Goal: Register for event/course

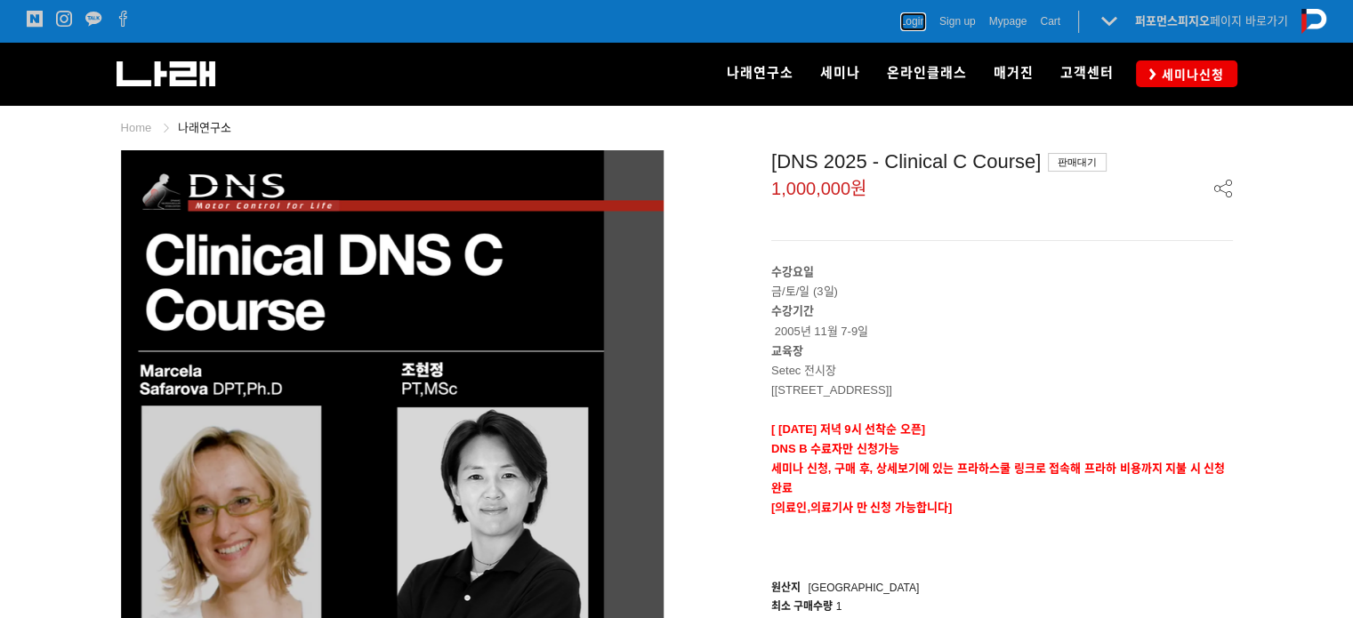
click at [914, 18] on span "Login" at bounding box center [913, 21] width 26 height 18
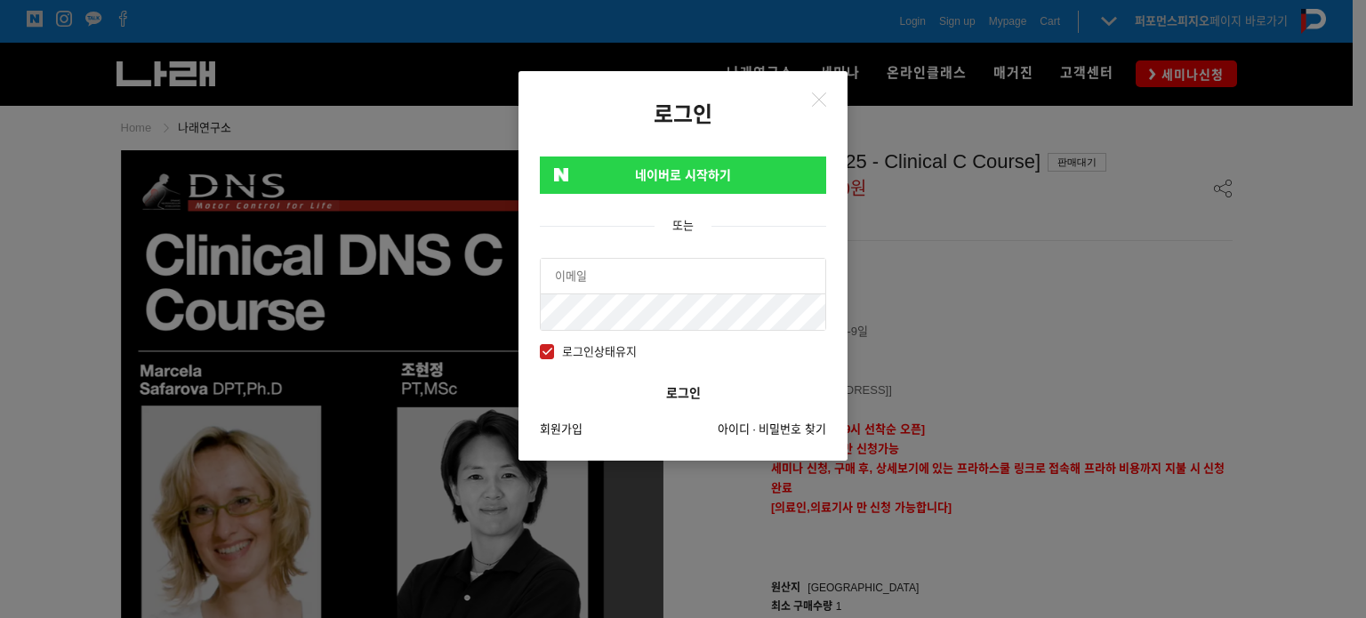
click at [729, 173] on link "네이버로 시작하기" at bounding box center [683, 175] width 286 height 37
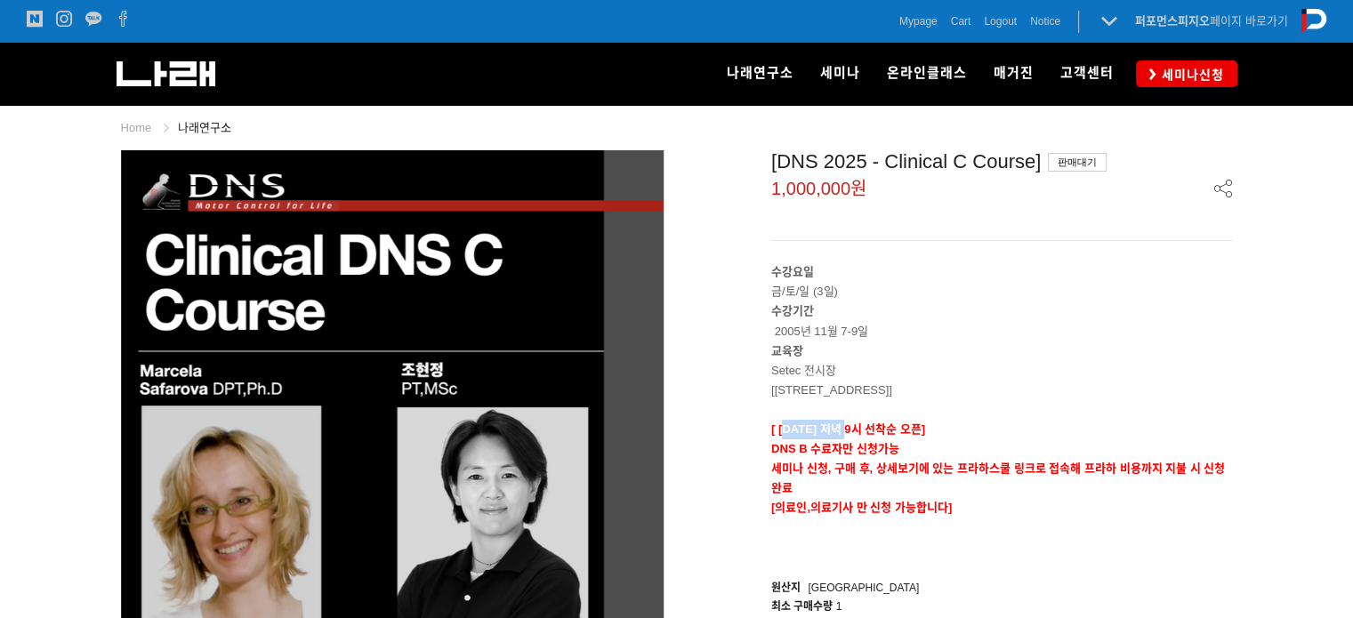
drag, startPoint x: 785, startPoint y: 428, endPoint x: 846, endPoint y: 438, distance: 61.4
click at [846, 438] on div "수강요일 금/토/일 (3일) 수강기간 2005년 11월 7-9일 교육장 Setec 전시장 [서울 강남구 남부순환로 3104 SETEC] [ 9…" at bounding box center [1002, 409] width 462 height 294
click at [846, 439] on p "DNS B 수료자만 신청가능" at bounding box center [1002, 449] width 462 height 20
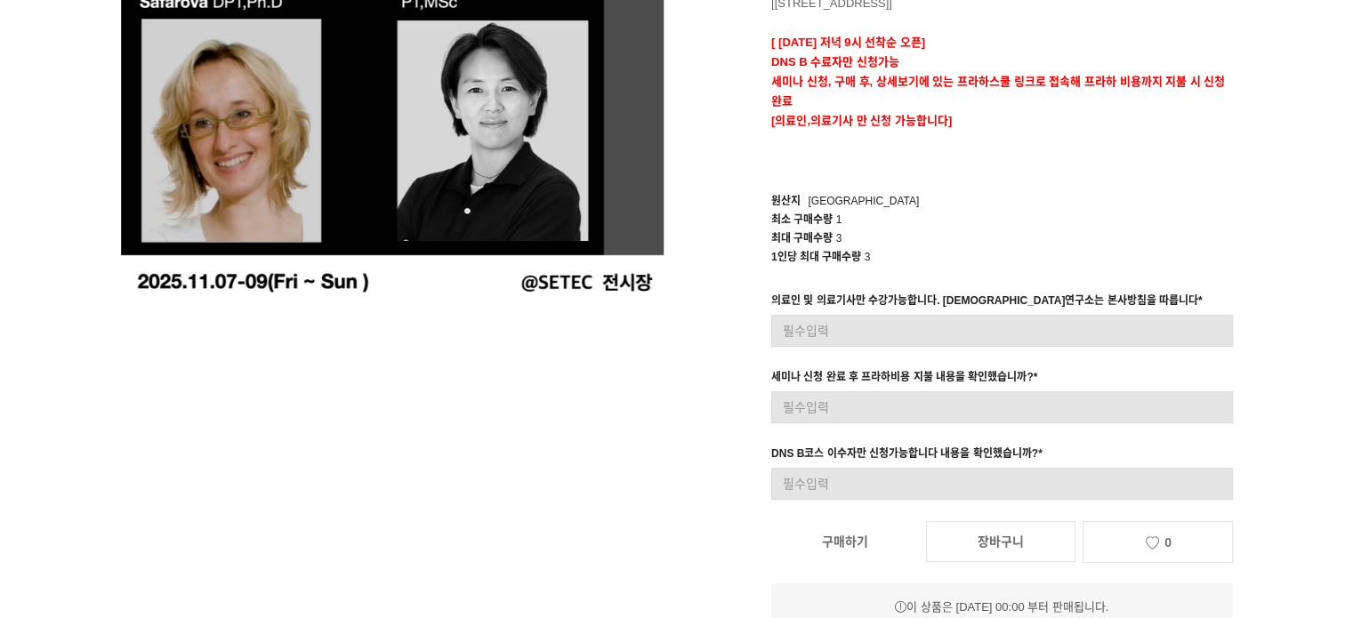
scroll to position [356, 0]
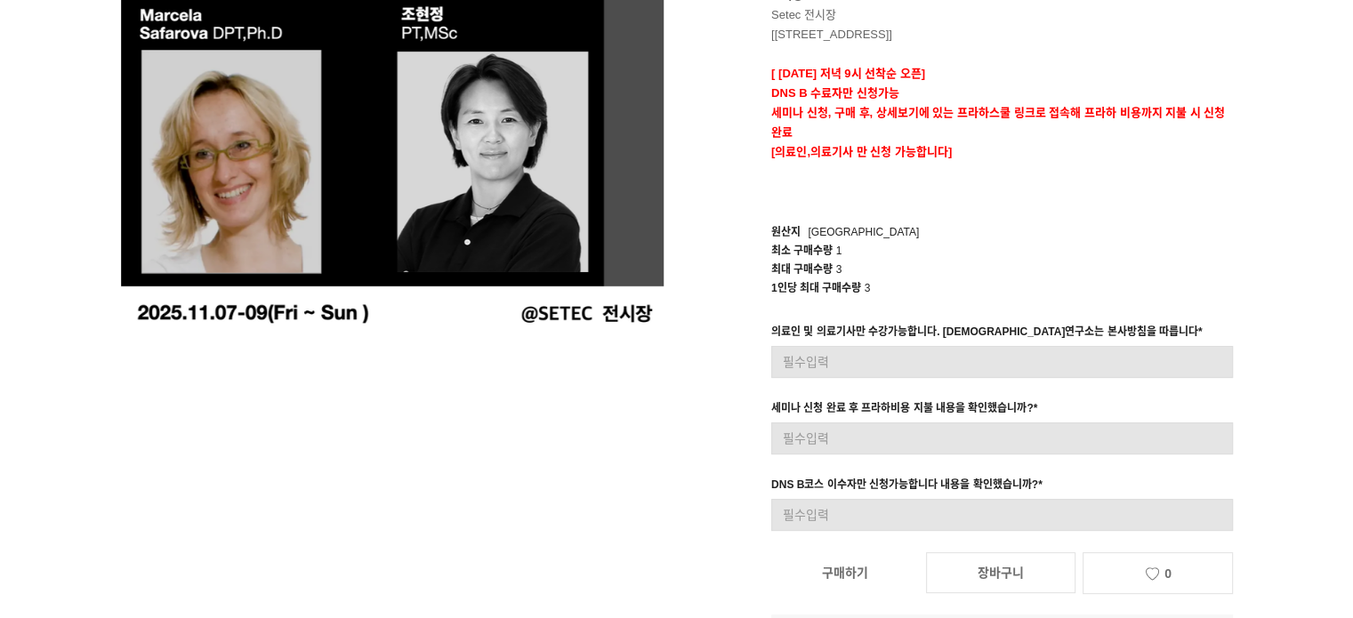
click at [992, 273] on div "최대 구매수량 3" at bounding box center [1002, 270] width 462 height 19
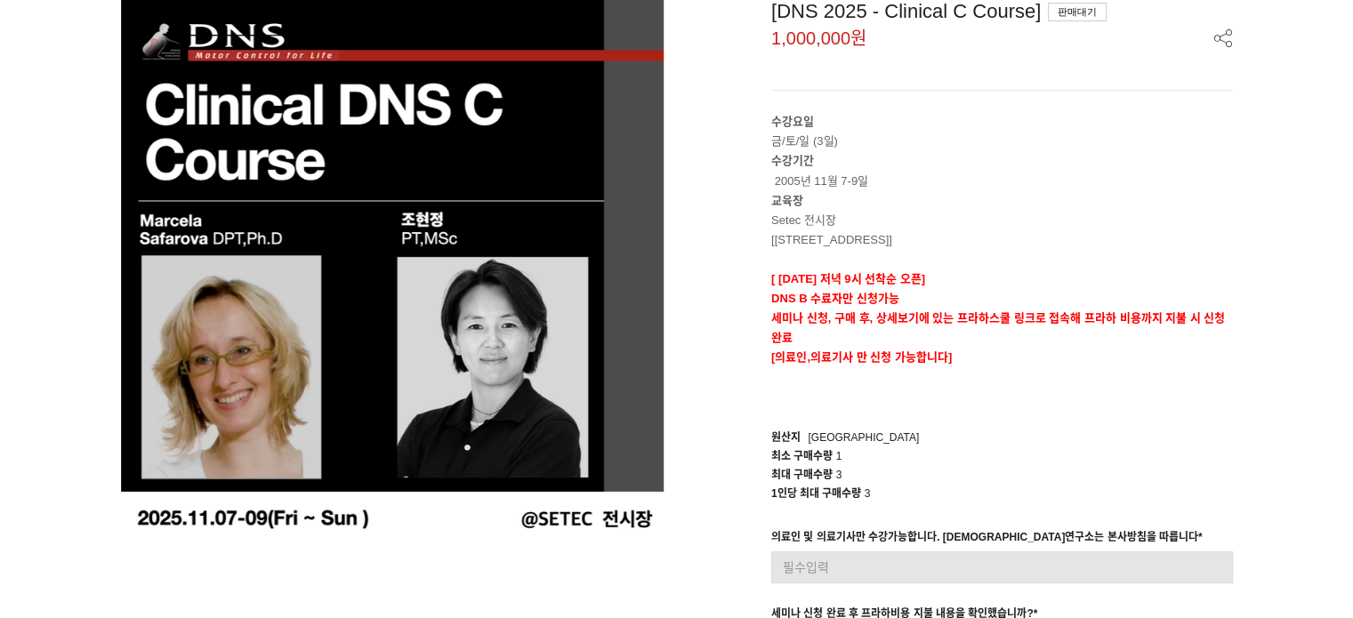
scroll to position [178, 0]
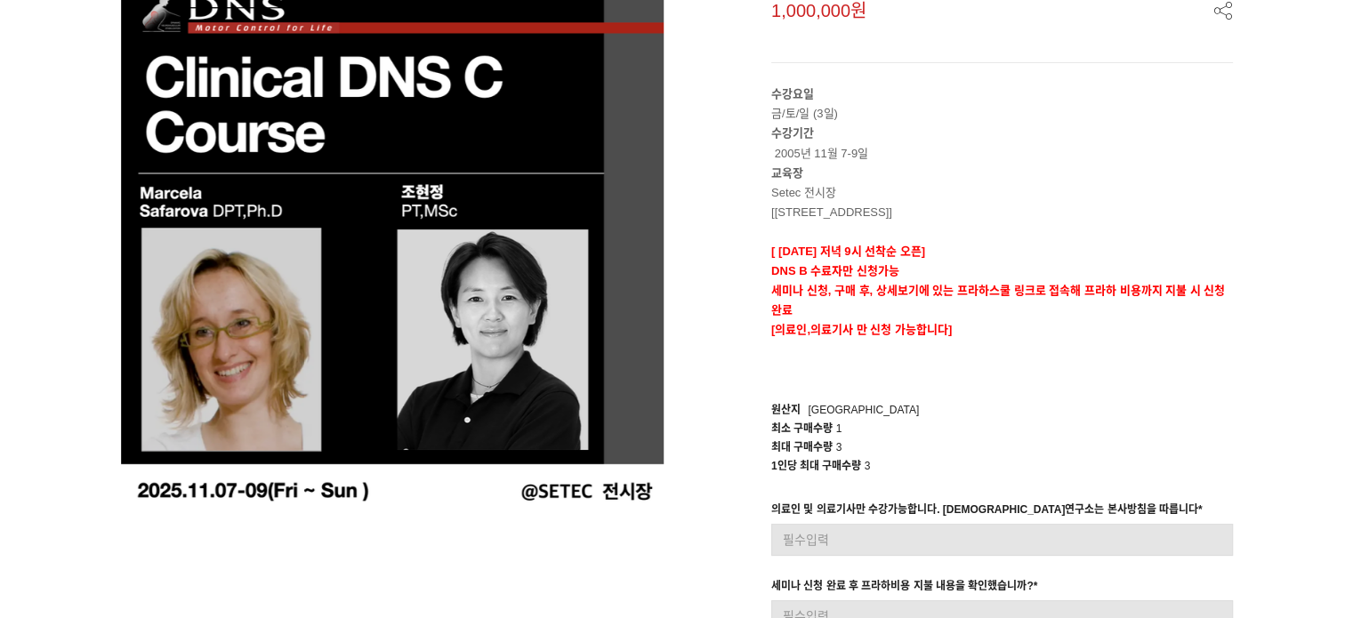
click at [1215, 415] on div "원산지 Korea" at bounding box center [1002, 410] width 462 height 19
click at [1187, 130] on p "수강기간 2005년 11월 7-9일" at bounding box center [1002, 143] width 462 height 39
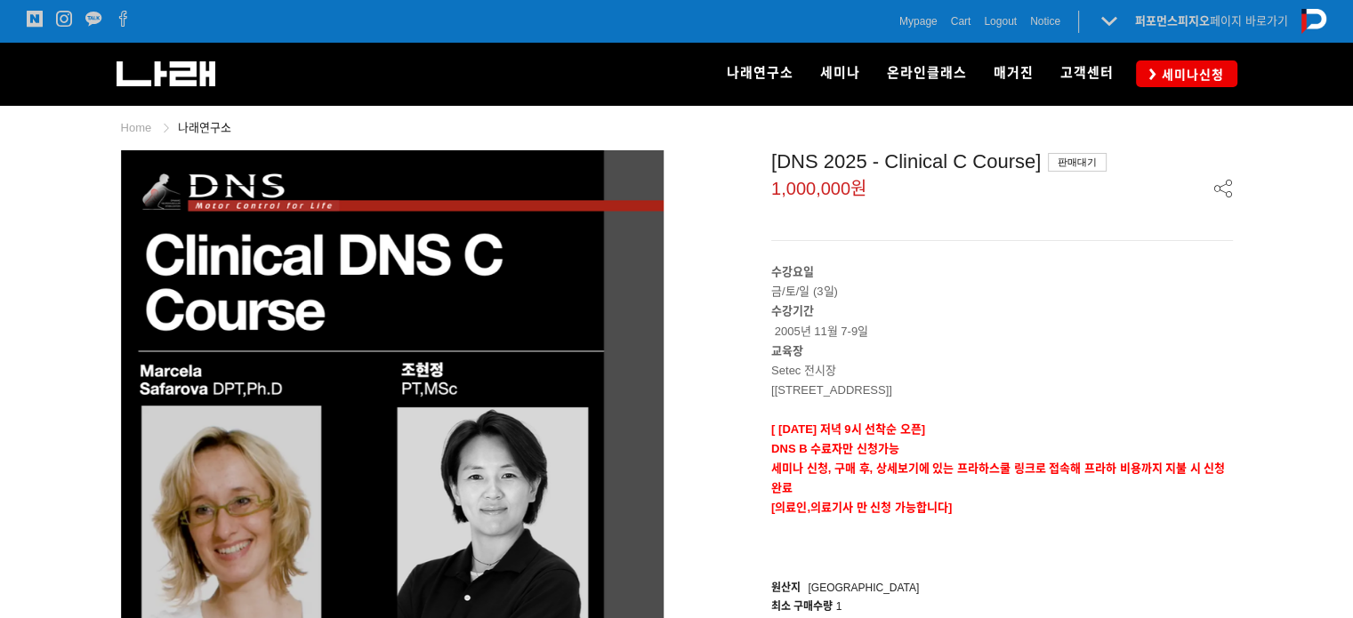
click at [1170, 81] on span "세미나신청" at bounding box center [1190, 75] width 68 height 18
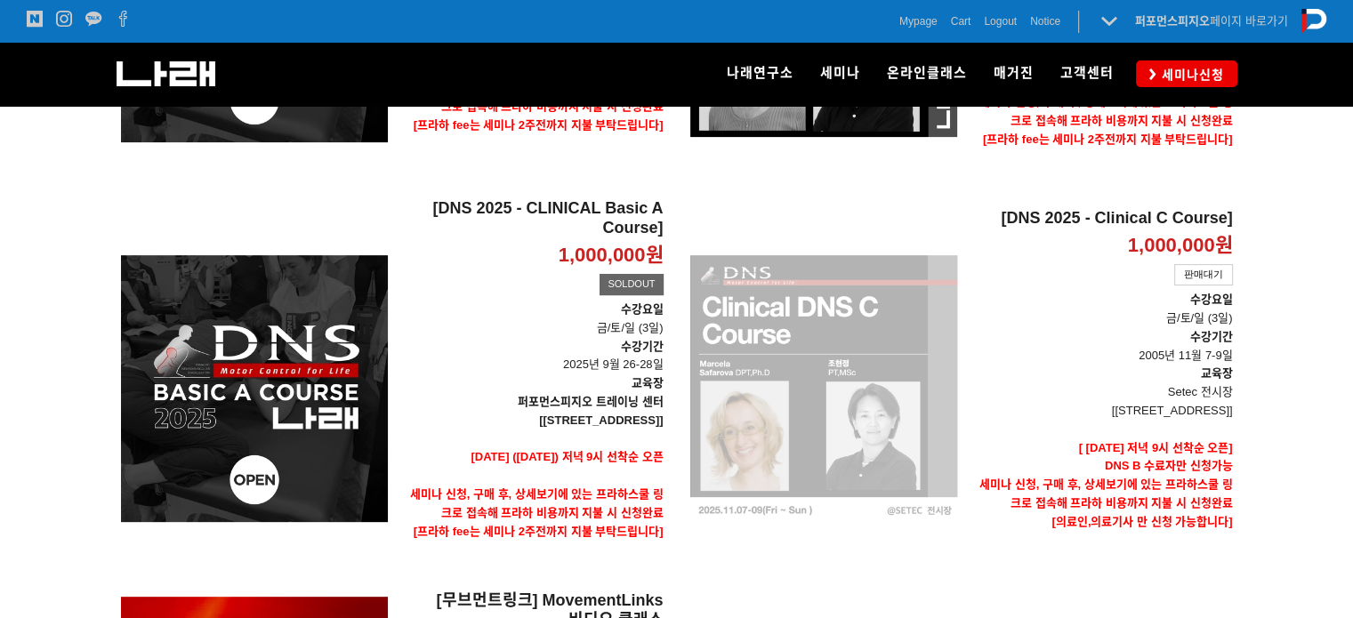
scroll to position [534, 0]
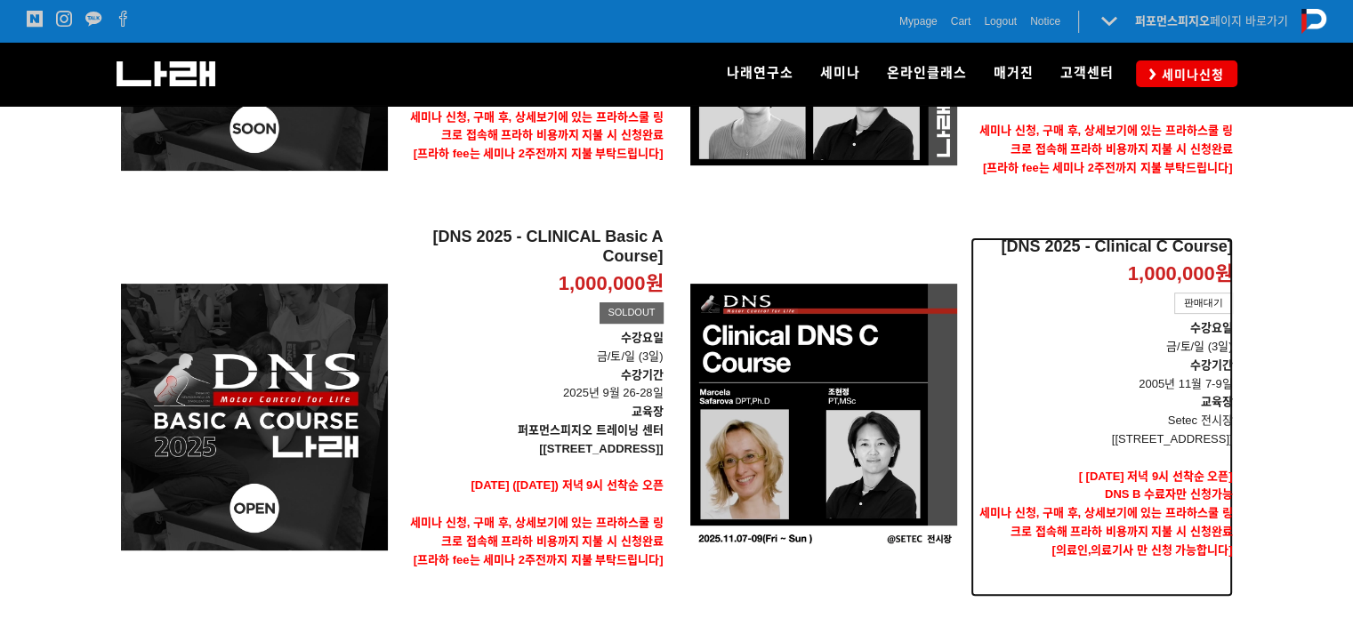
click at [1039, 357] on p "수강기간 2005년 11월 7-9일" at bounding box center [1101, 375] width 262 height 37
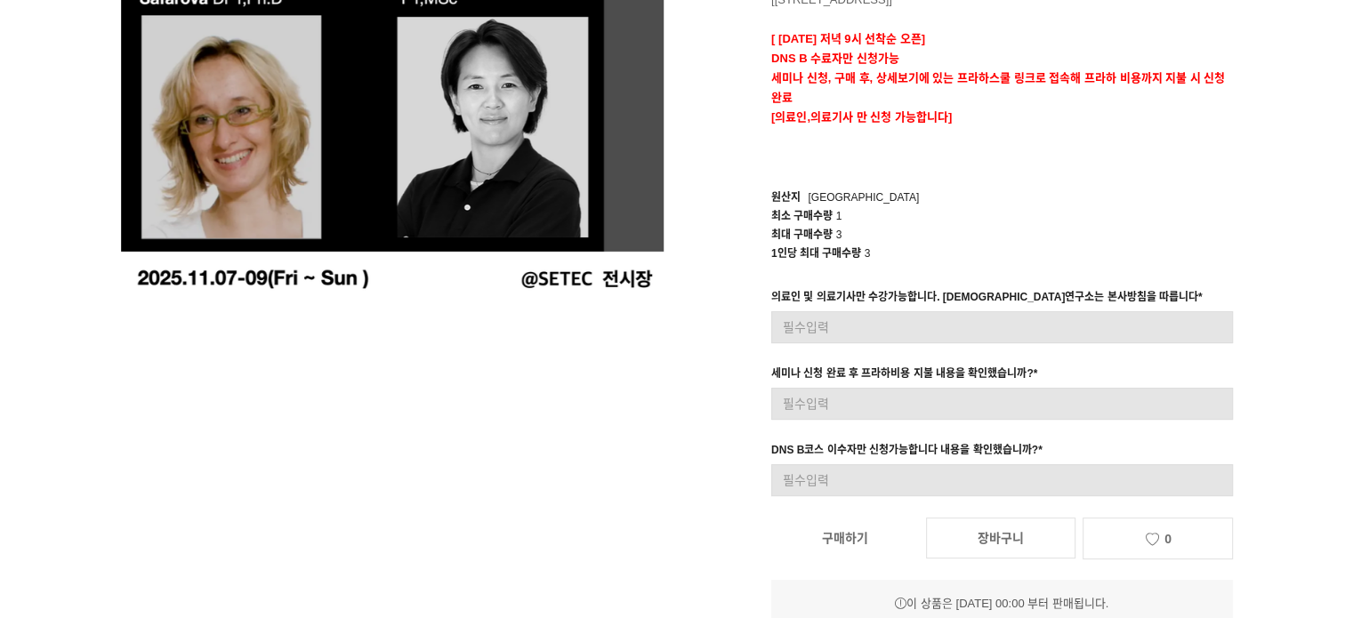
scroll to position [445, 0]
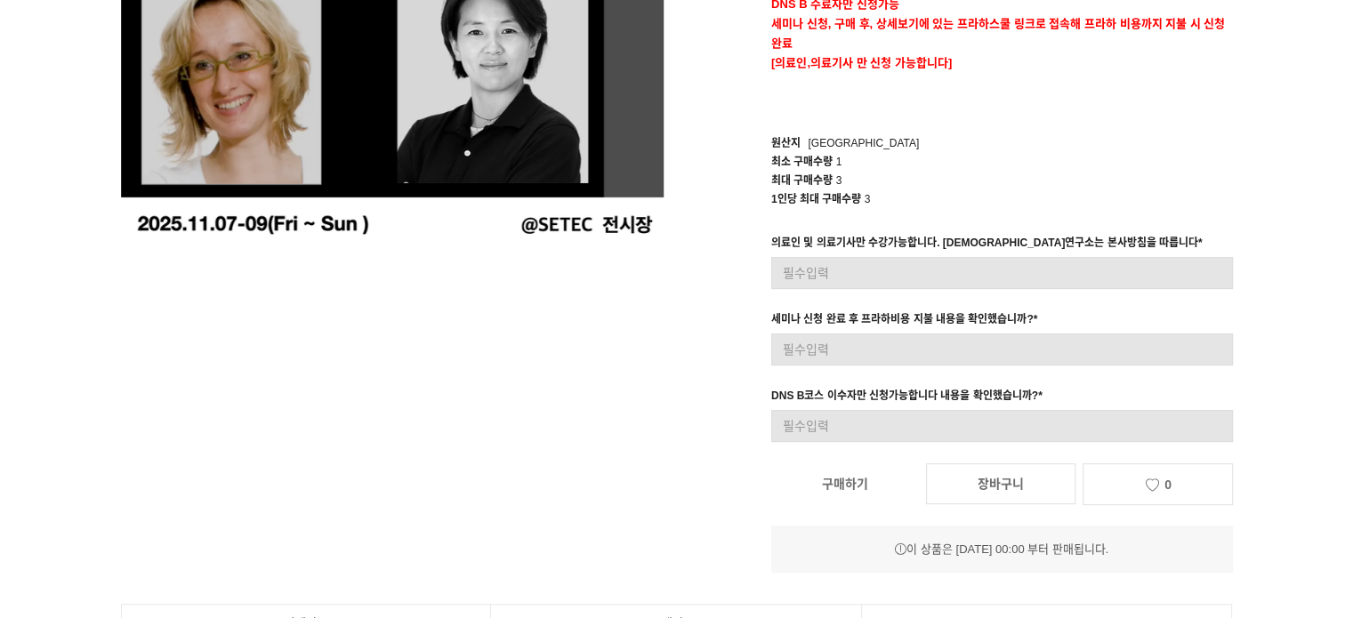
click at [590, 346] on div "prev next 상품 이미지 [DNS 2025 - Clinical C Course] 판매대기 1,000,000원 수강요일 금/토/일 (3일)…" at bounding box center [677, 132] width 1138 height 879
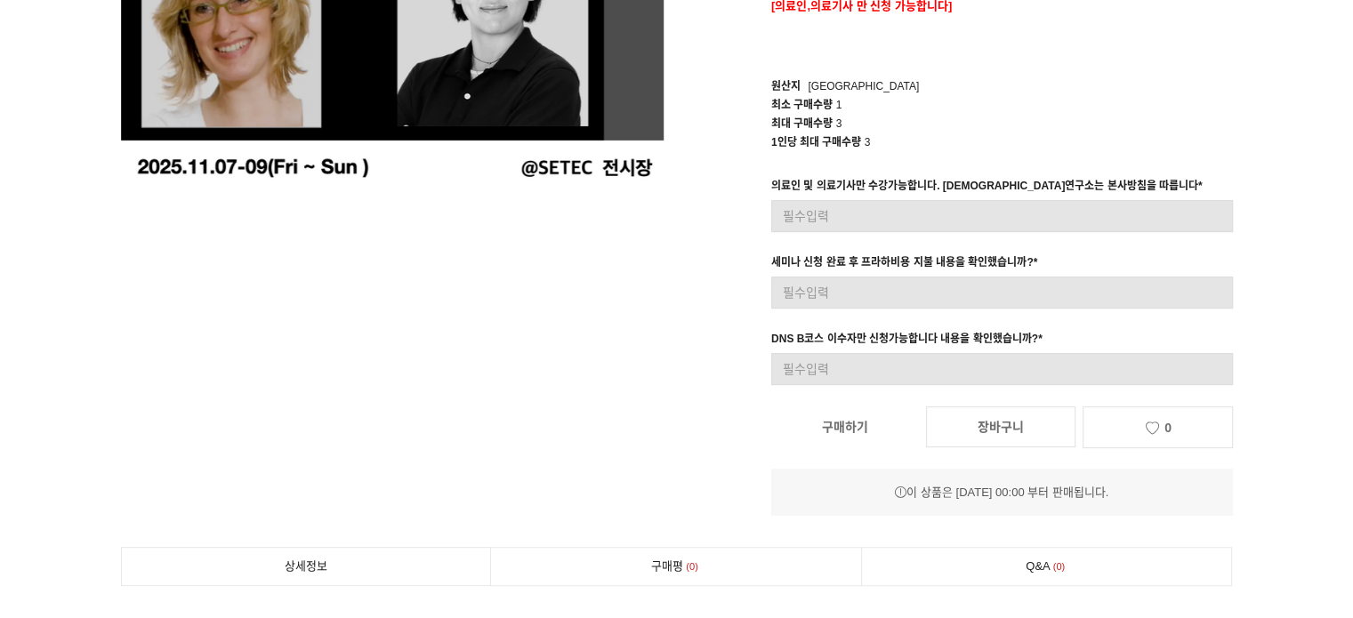
scroll to position [534, 0]
